Goal: Use online tool/utility: Utilize a website feature to perform a specific function

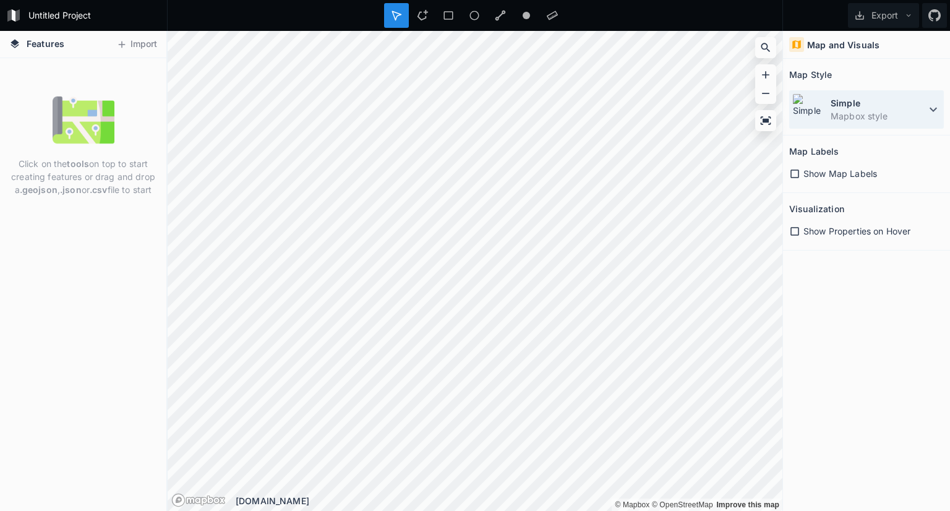
click at [907, 117] on dd "Mapbox style" at bounding box center [877, 115] width 95 height 13
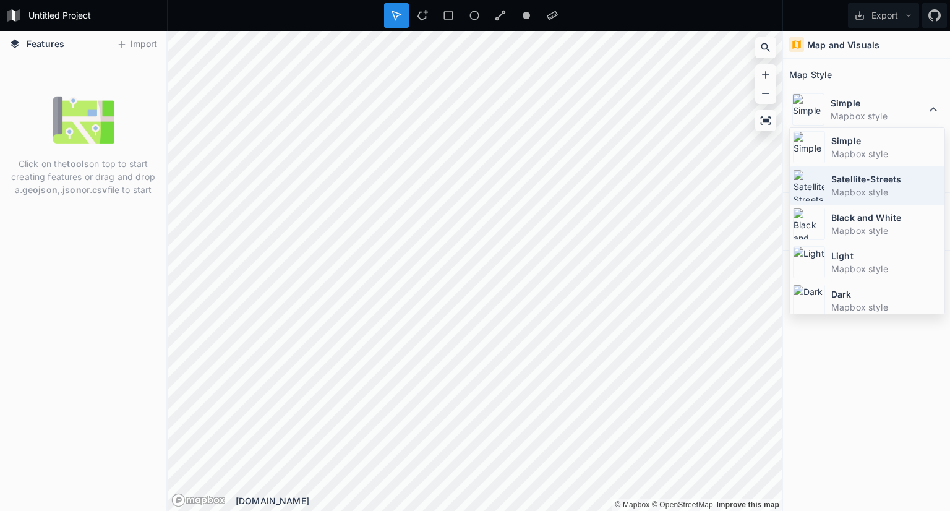
click at [890, 184] on dt "Satellite-Streets" at bounding box center [886, 179] width 110 height 13
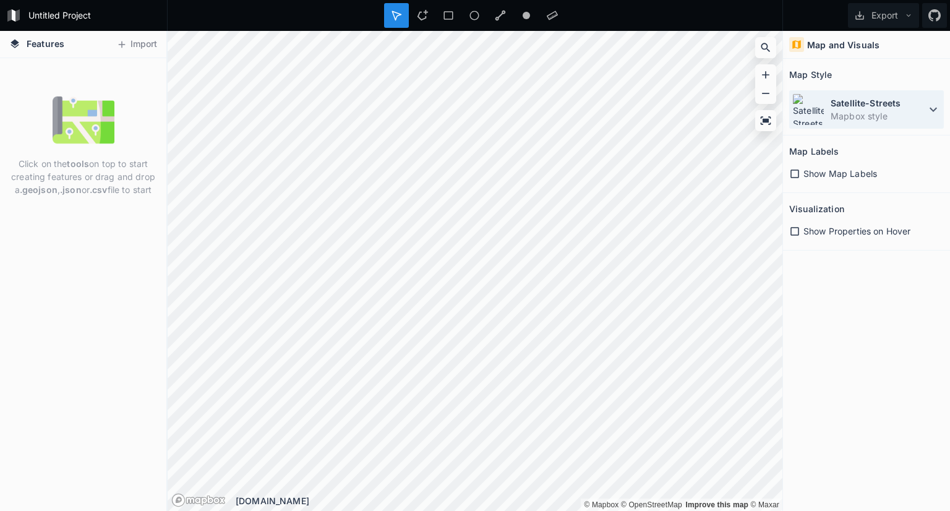
click at [877, 111] on dd "Mapbox style" at bounding box center [877, 115] width 95 height 13
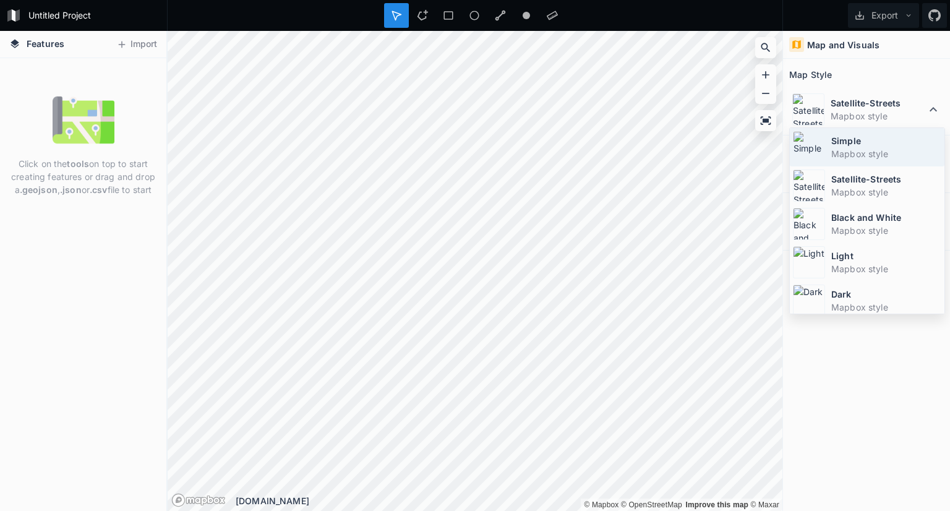
click at [872, 136] on dt "Simple" at bounding box center [886, 140] width 110 height 13
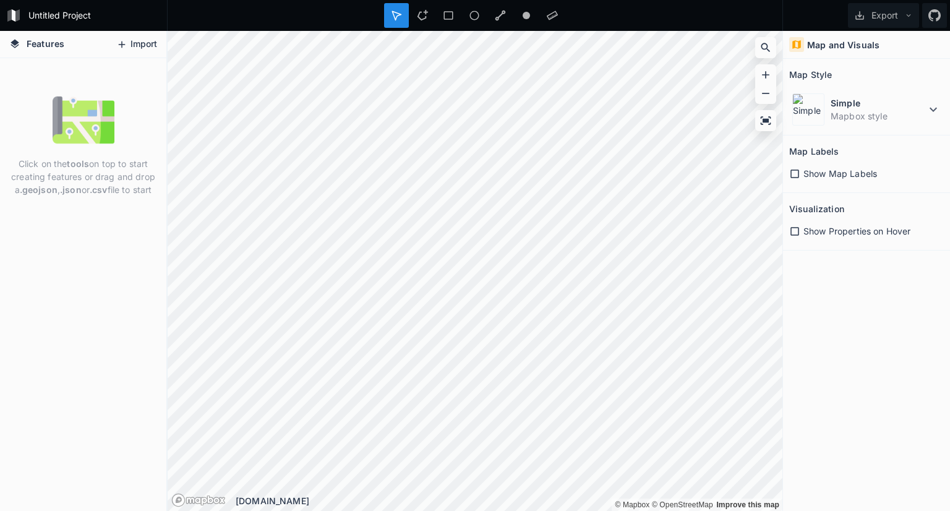
click at [134, 49] on button "Import" at bounding box center [136, 45] width 53 height 20
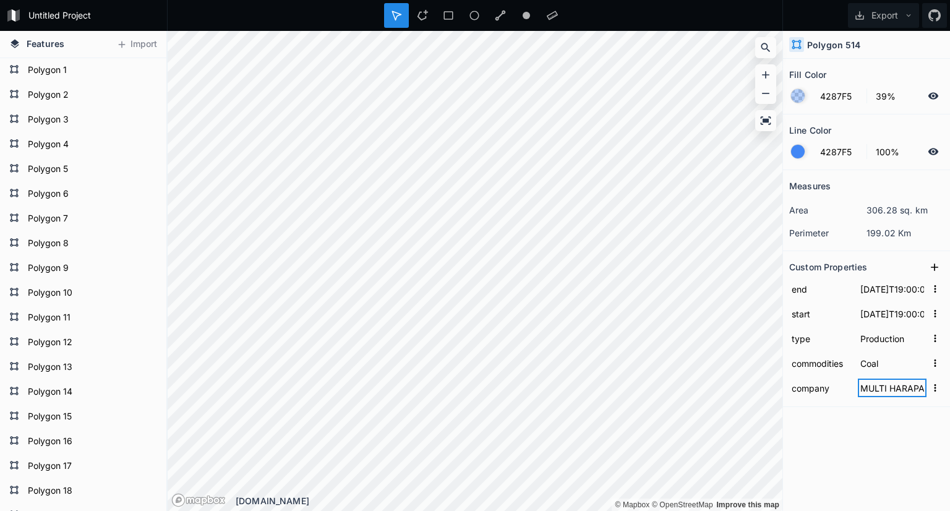
drag, startPoint x: 895, startPoint y: 386, endPoint x: 907, endPoint y: 385, distance: 12.5
click at [907, 385] on input "MULTI HARAPAN UTAMA" at bounding box center [892, 387] width 69 height 19
click at [865, 358] on input "Coal" at bounding box center [892, 363] width 69 height 19
click at [871, 396] on form "company MULTI HARAPAN UTAMA" at bounding box center [866, 387] width 155 height 25
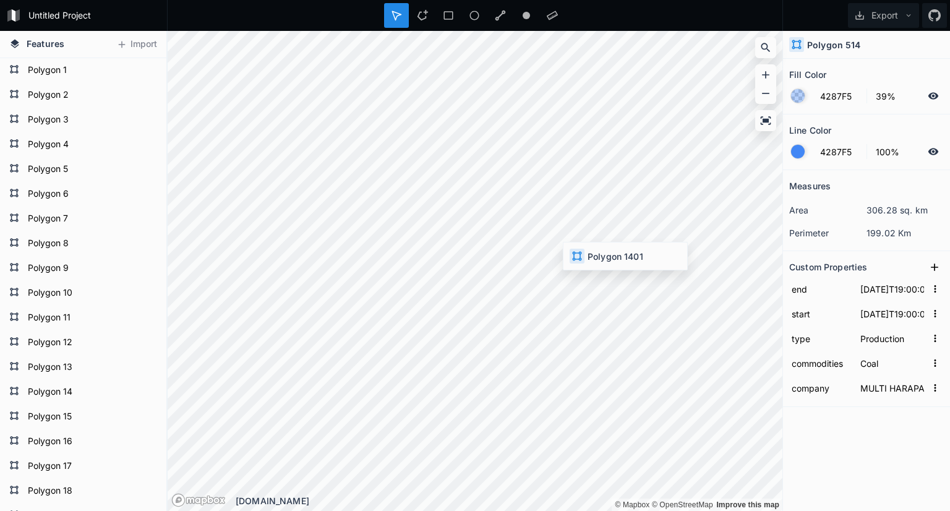
type input "[DATE]T01:00:00"
type input "[DATE]T02:00:00"
type input "BUKIT BAIDURI ENERGI"
type input "[DATE]T19:00:00"
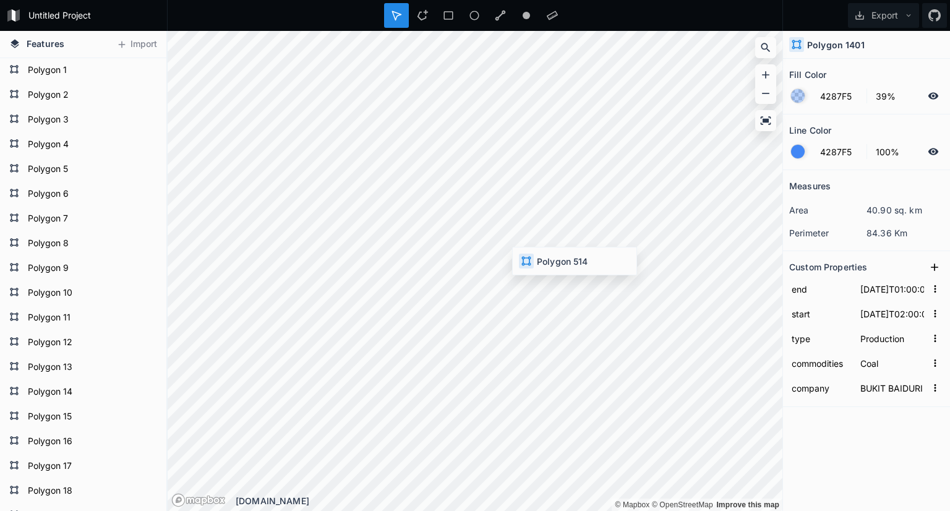
type input "MULTI HARAPAN UTAMA"
drag, startPoint x: 863, startPoint y: 336, endPoint x: 878, endPoint y: 334, distance: 15.0
click at [878, 334] on input "Production" at bounding box center [892, 338] width 69 height 19
click at [865, 359] on input "Coal" at bounding box center [892, 363] width 69 height 19
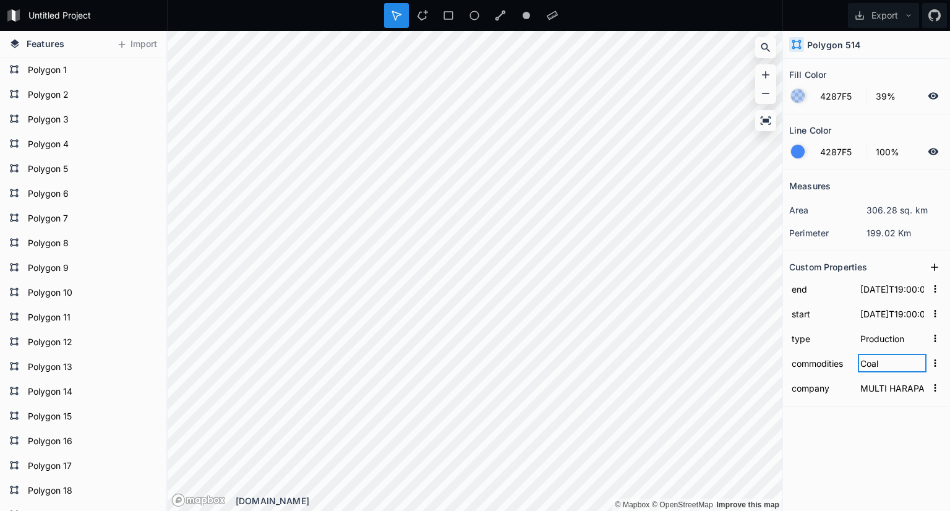
click at [865, 359] on input "Coal" at bounding box center [892, 363] width 69 height 19
click at [871, 394] on form "company MULTI HARAPAN UTAMA" at bounding box center [866, 387] width 155 height 25
click at [880, 386] on input "MULTI HARAPAN UTAMA" at bounding box center [892, 387] width 69 height 19
click at [880, 409] on div "Measures area 306.28 sq. km perimeter 199.02 Km Custom Properties end [DATE]T19…" at bounding box center [866, 309] width 167 height 279
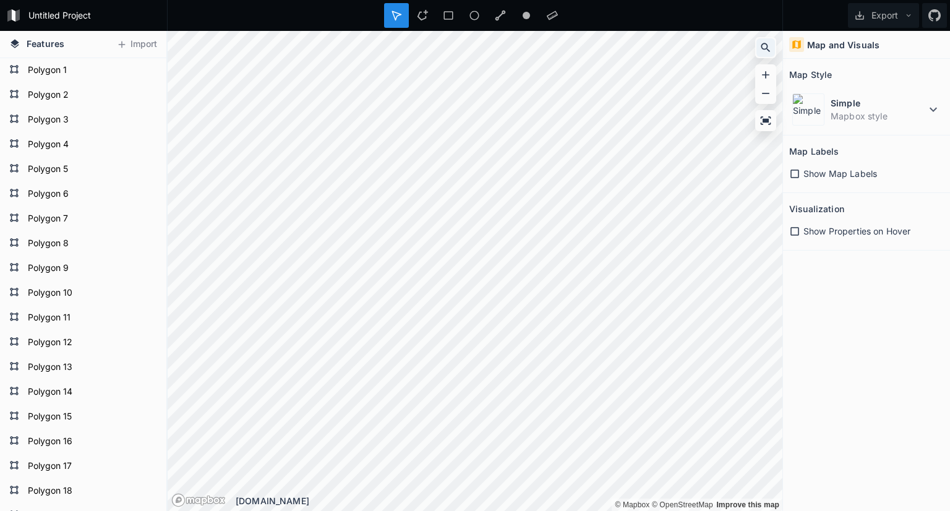
click at [766, 48] on icon at bounding box center [765, 47] width 9 height 9
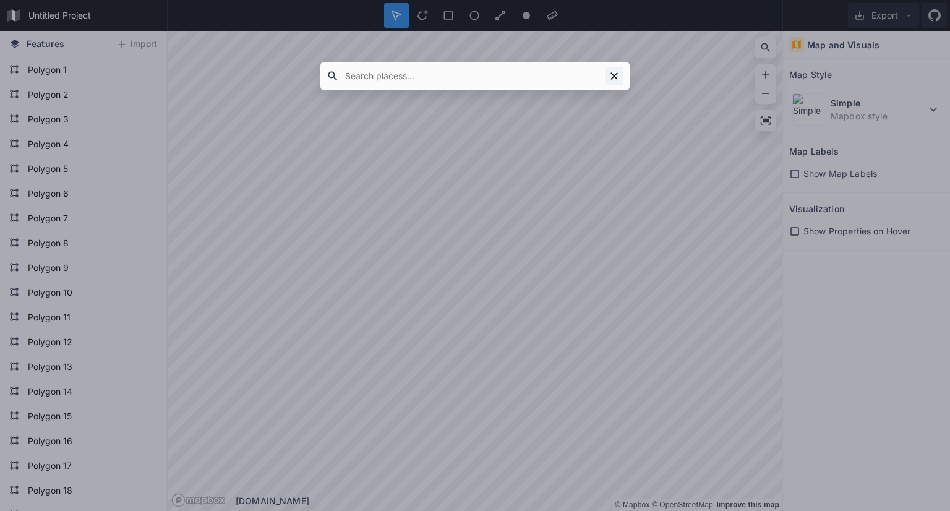
click at [615, 77] on icon at bounding box center [613, 75] width 7 height 7
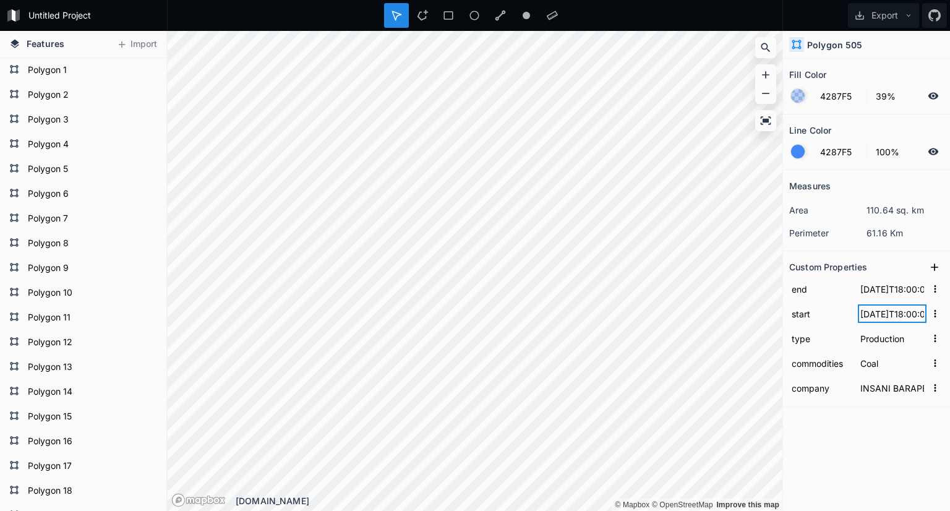
drag, startPoint x: 861, startPoint y: 309, endPoint x: 886, endPoint y: 309, distance: 25.4
click at [886, 309] on input "[DATE]T18:00:00" at bounding box center [892, 313] width 69 height 19
click at [878, 331] on input "Production" at bounding box center [892, 338] width 69 height 19
drag, startPoint x: 866, startPoint y: 207, endPoint x: 913, endPoint y: 233, distance: 54.0
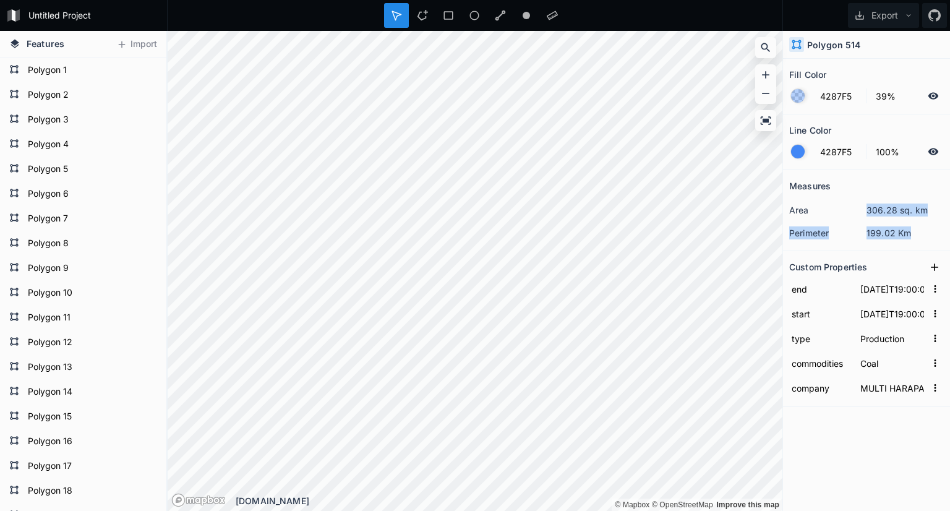
click at [913, 233] on div "area 306.28 sq. km perimeter 199.02 Km" at bounding box center [866, 221] width 155 height 46
click at [913, 233] on dd "199.02 Km" at bounding box center [904, 232] width 77 height 13
drag, startPoint x: 913, startPoint y: 233, endPoint x: 866, endPoint y: 213, distance: 51.2
click at [866, 213] on div "area 306.28 sq. km perimeter 199.02 Km" at bounding box center [866, 221] width 155 height 46
click at [866, 213] on dd "306.28 sq. km" at bounding box center [904, 209] width 77 height 13
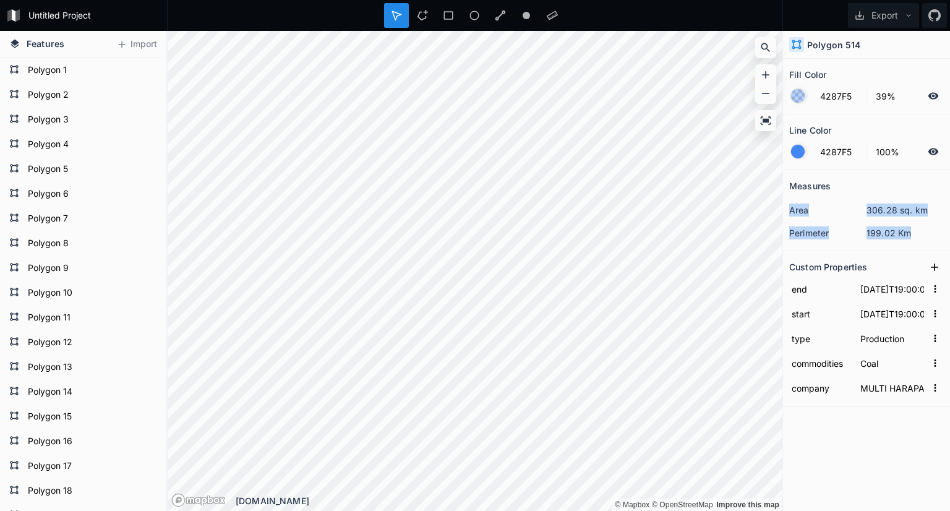
drag, startPoint x: 788, startPoint y: 211, endPoint x: 922, endPoint y: 231, distance: 135.7
click at [922, 231] on section "Measures area 306.28 sq. km perimeter 199.02 Km" at bounding box center [866, 210] width 167 height 81
click at [922, 231] on dd "199.02 Km" at bounding box center [904, 232] width 77 height 13
